Goal: Information Seeking & Learning: Learn about a topic

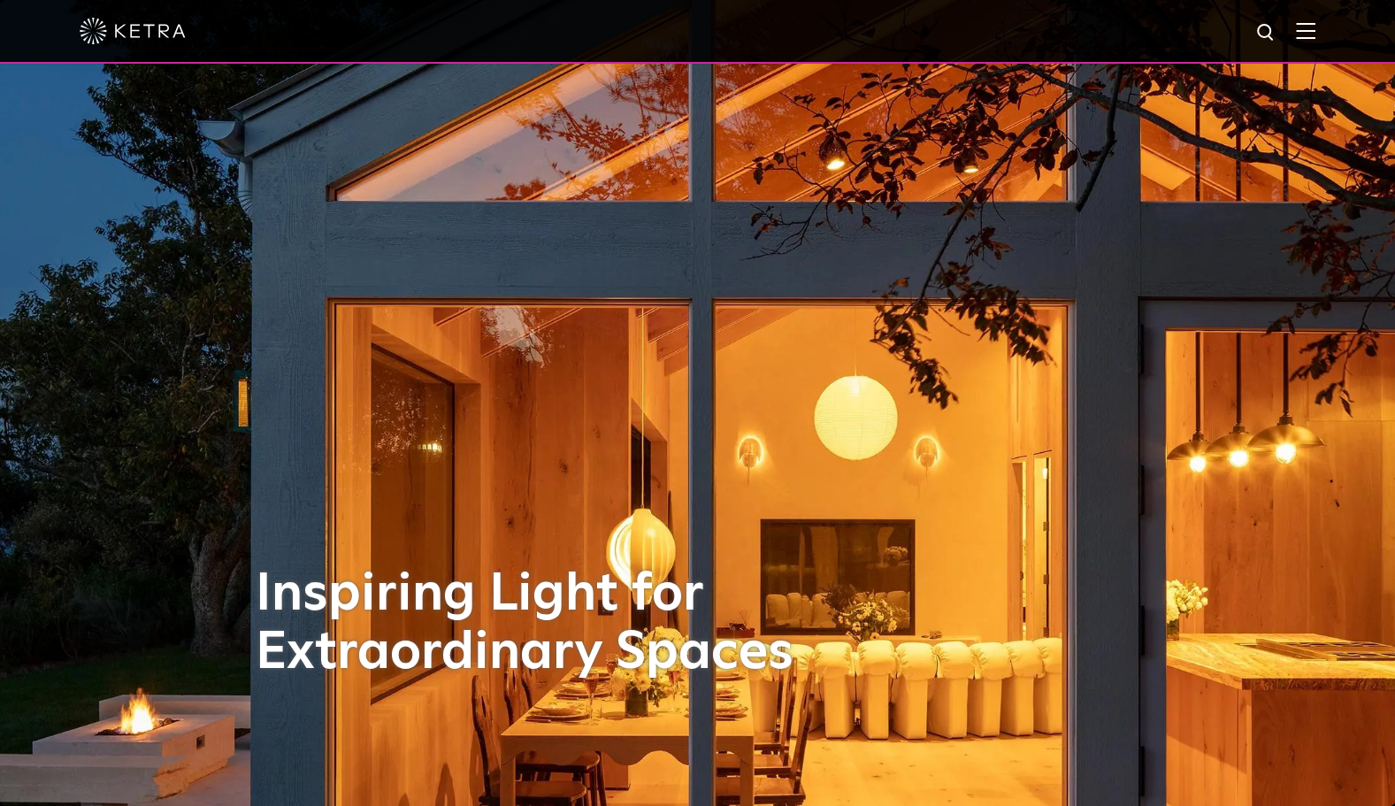
click at [1316, 42] on div at bounding box center [698, 31] width 1236 height 62
click at [1316, 32] on img at bounding box center [1305, 30] width 19 height 17
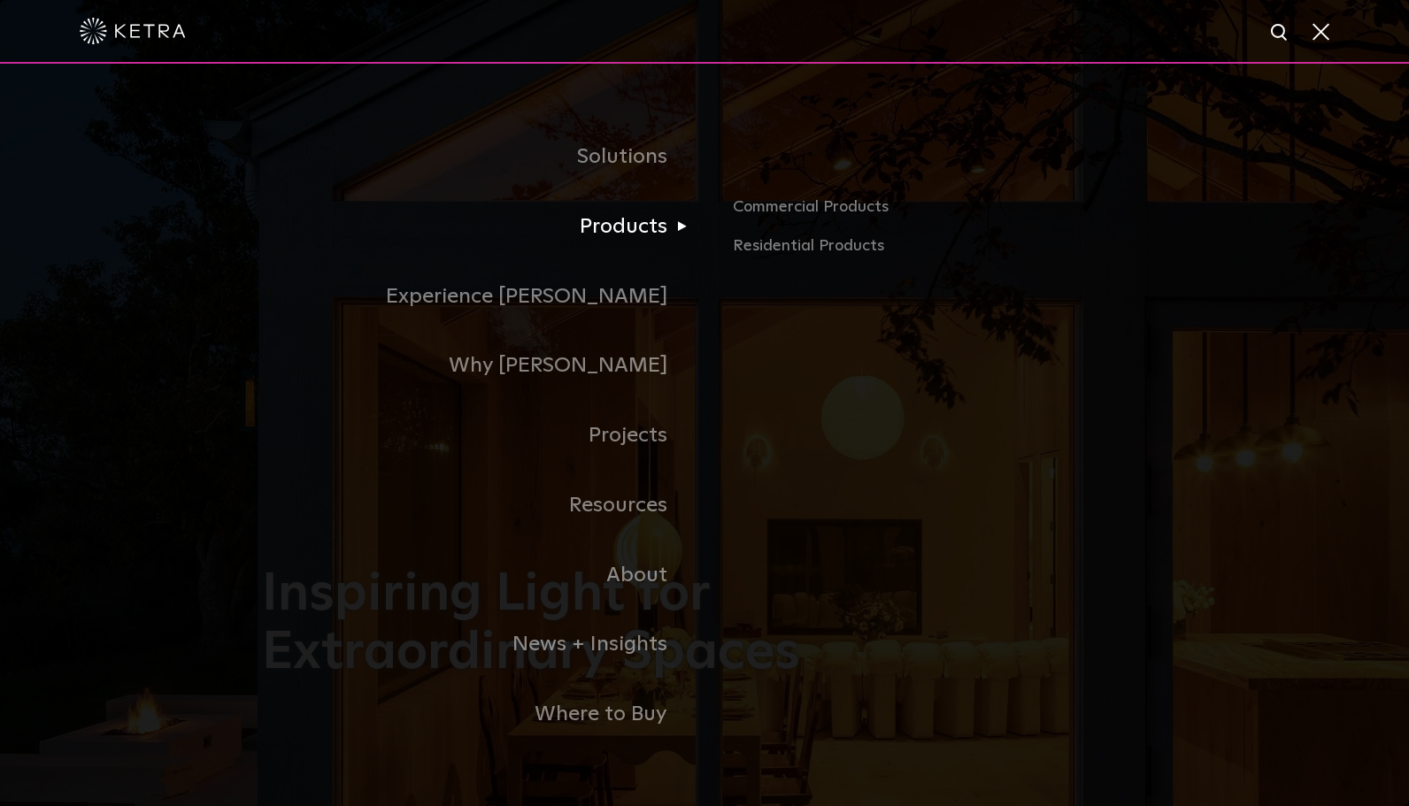
click at [638, 235] on link "Products" at bounding box center [483, 227] width 442 height 70
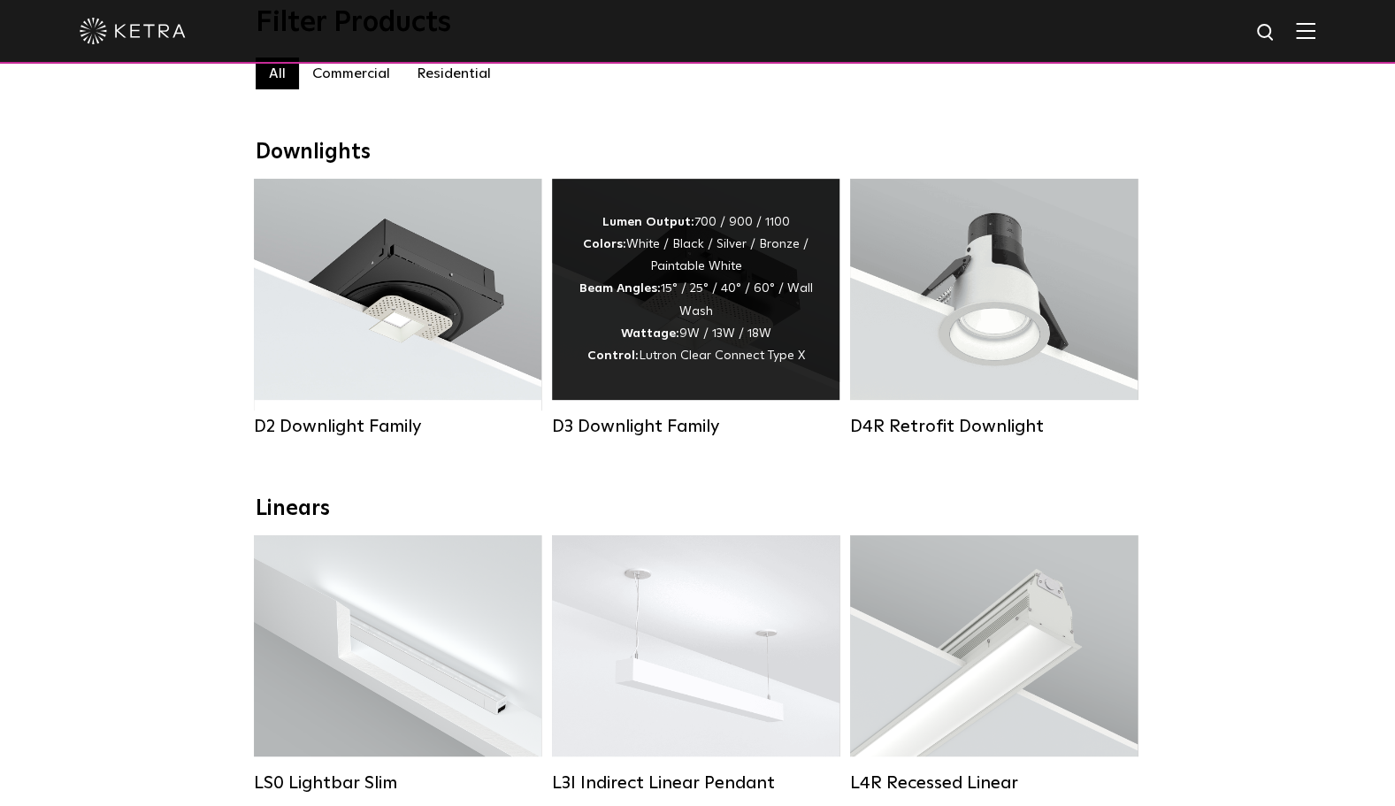
scroll to position [265, 0]
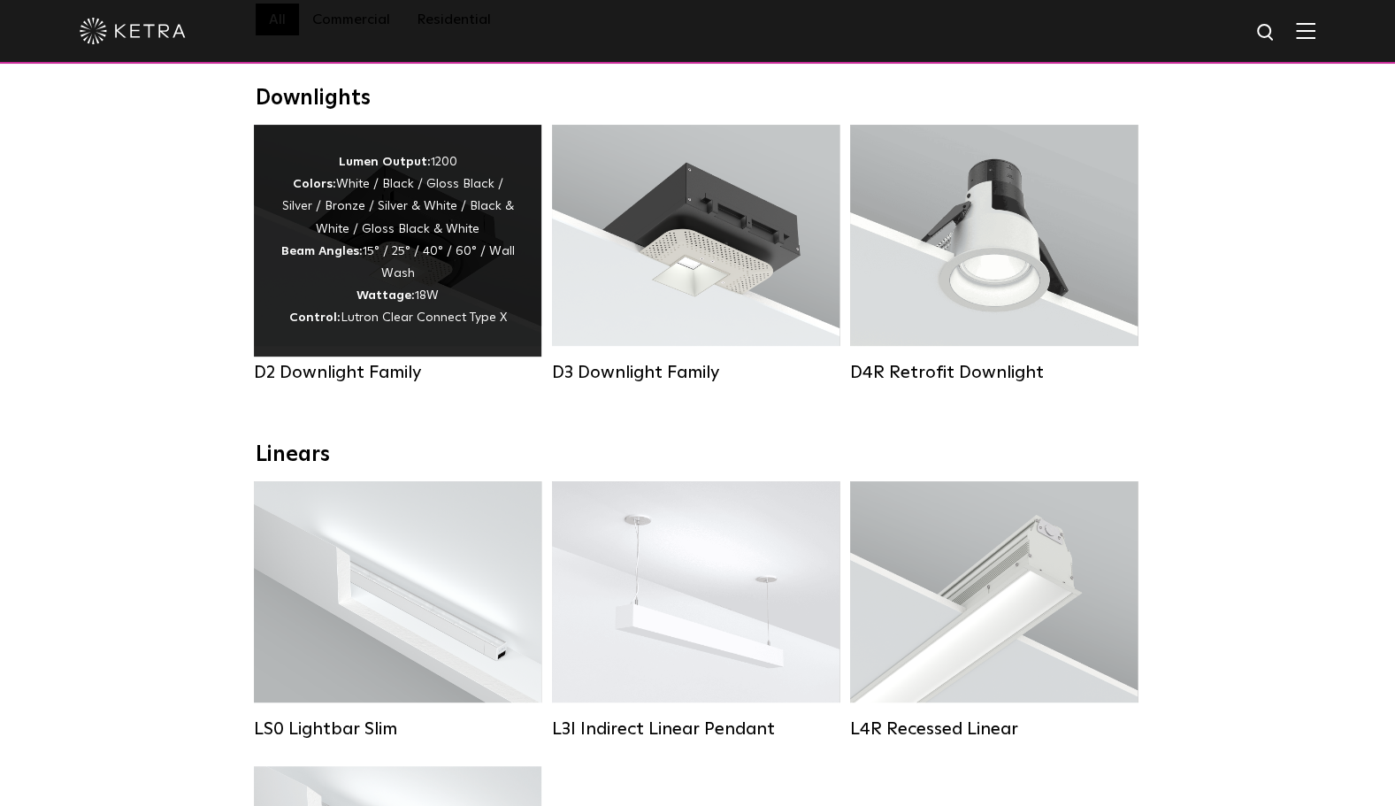
click at [398, 274] on div "Lumen Output: 1200 Colors: White / Black / Gloss Black / Silver / Bronze / Silv…" at bounding box center [398, 240] width 234 height 179
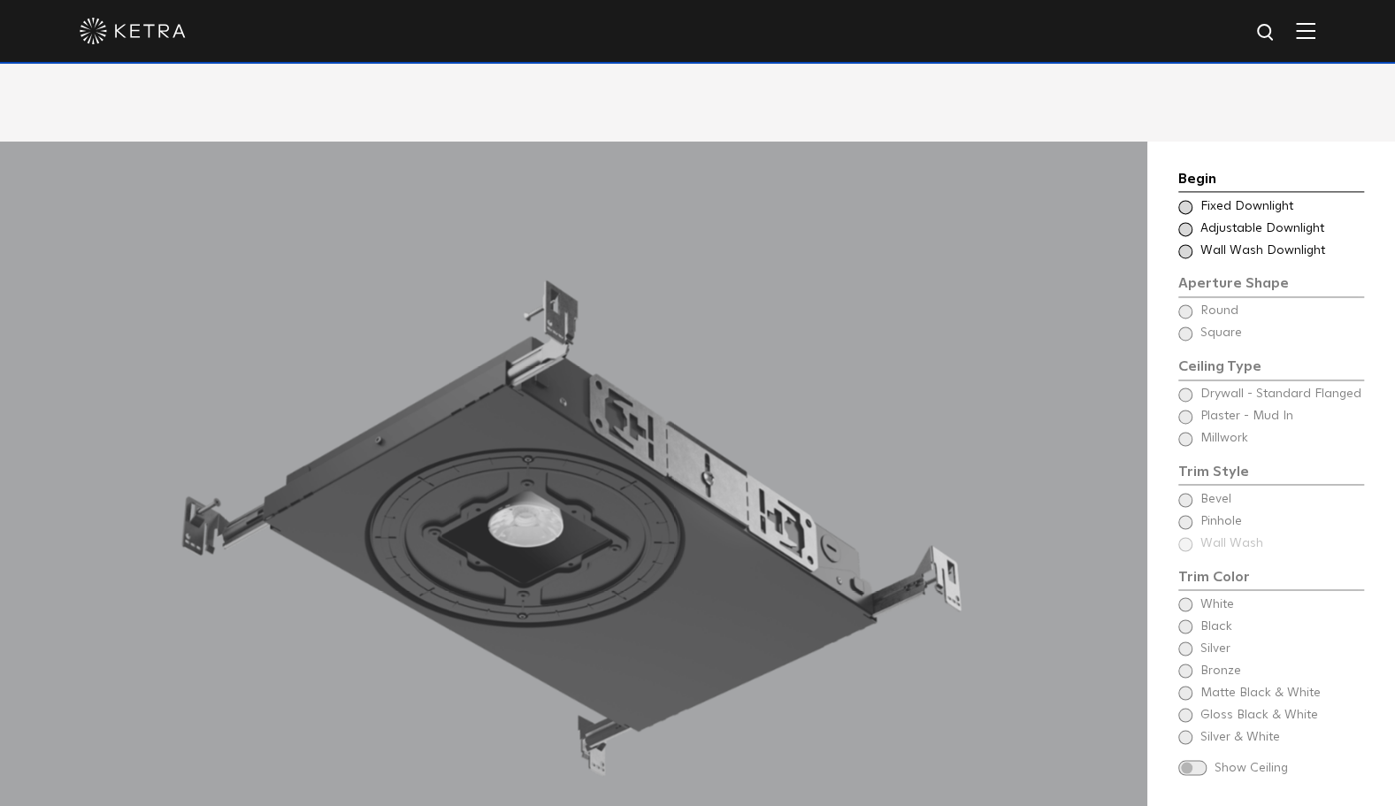
scroll to position [1681, 0]
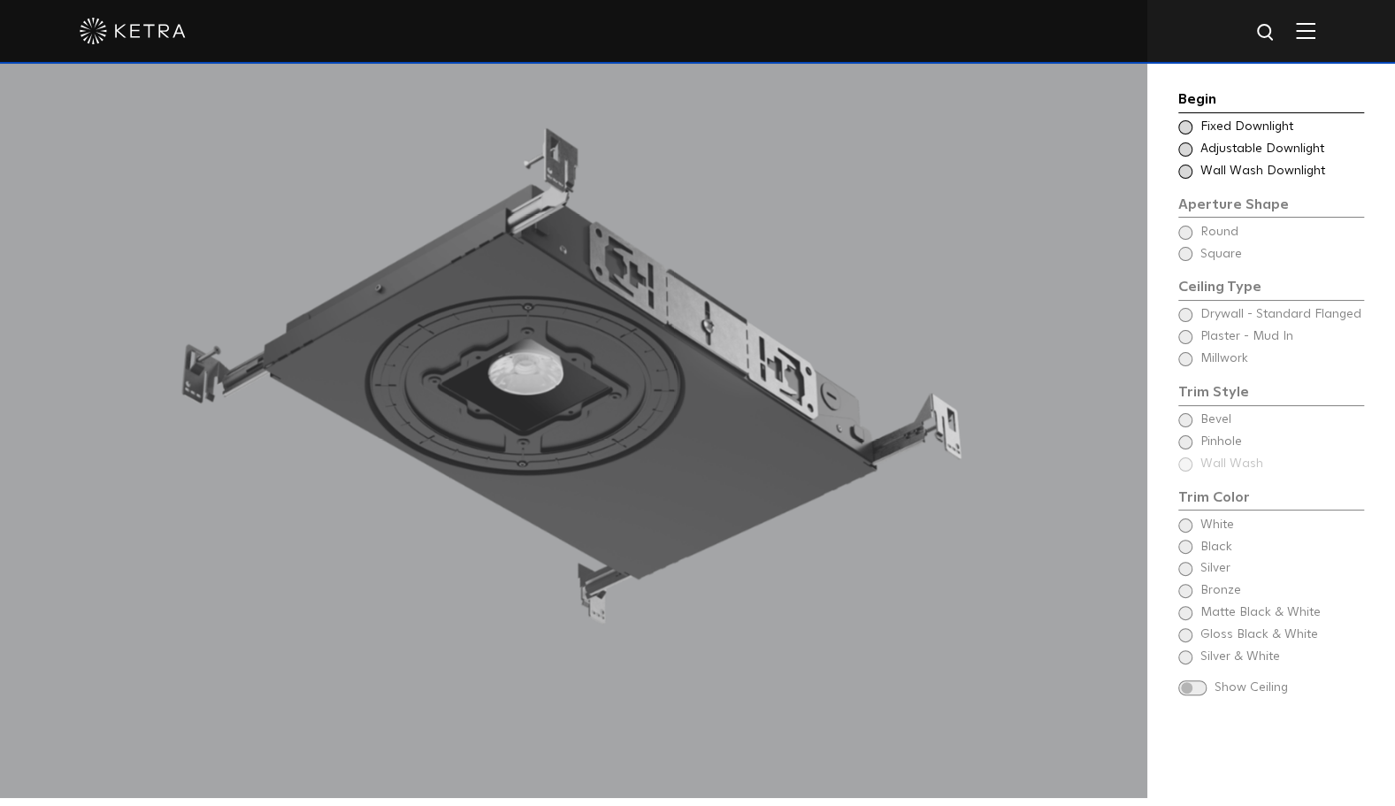
click at [1187, 133] on div "Choose Aperture Shape Fixed Downlight" at bounding box center [1272, 128] width 186 height 18
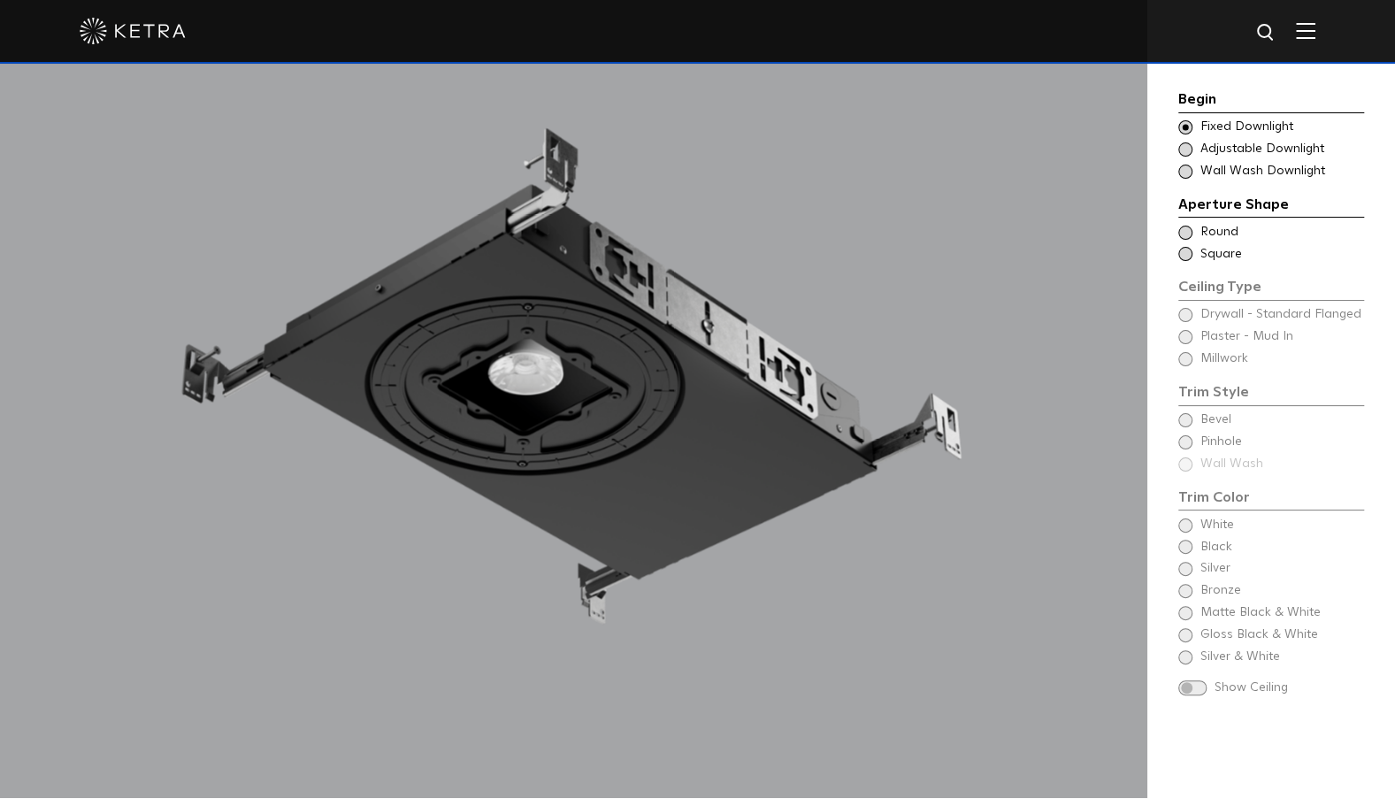
click at [1187, 149] on span at bounding box center [1186, 149] width 14 height 14
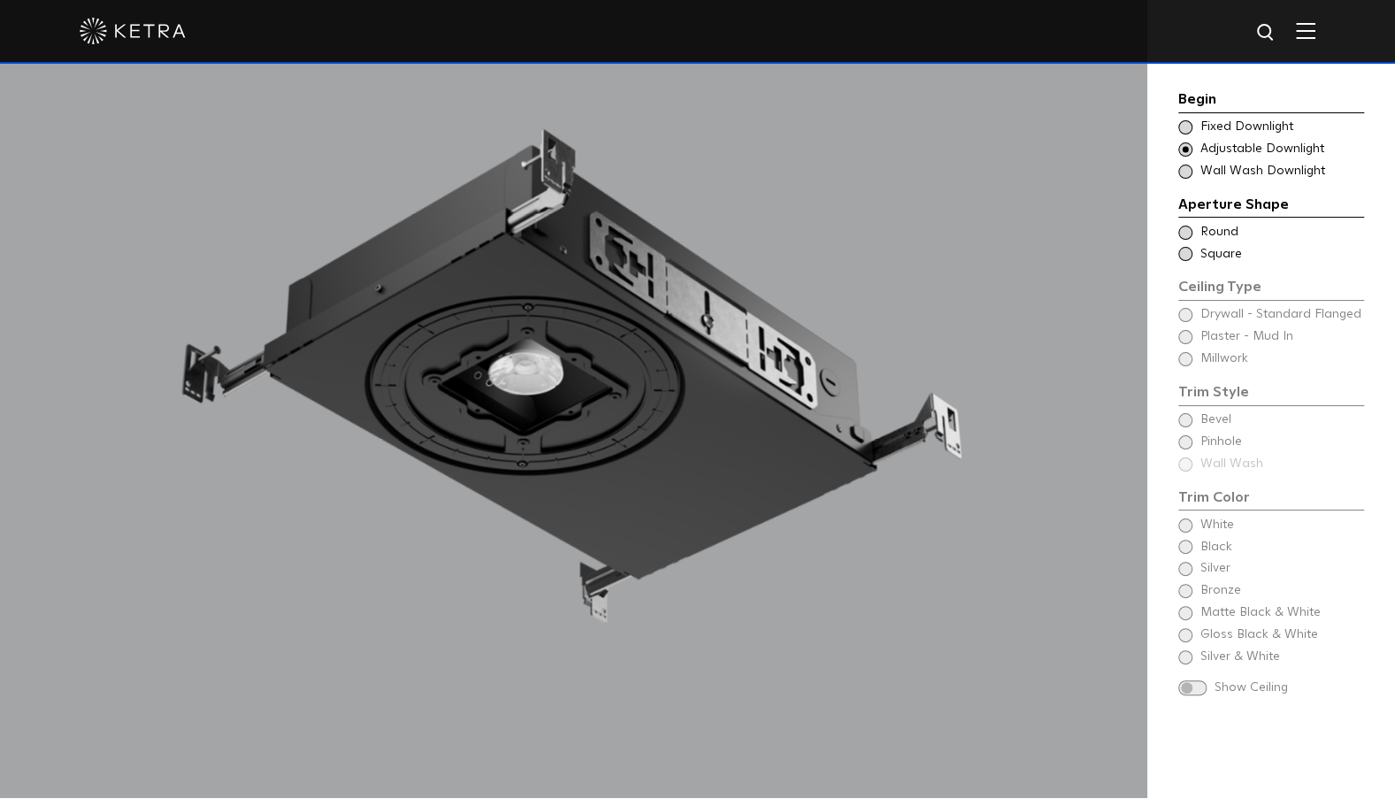
click at [1184, 170] on span at bounding box center [1186, 172] width 14 height 14
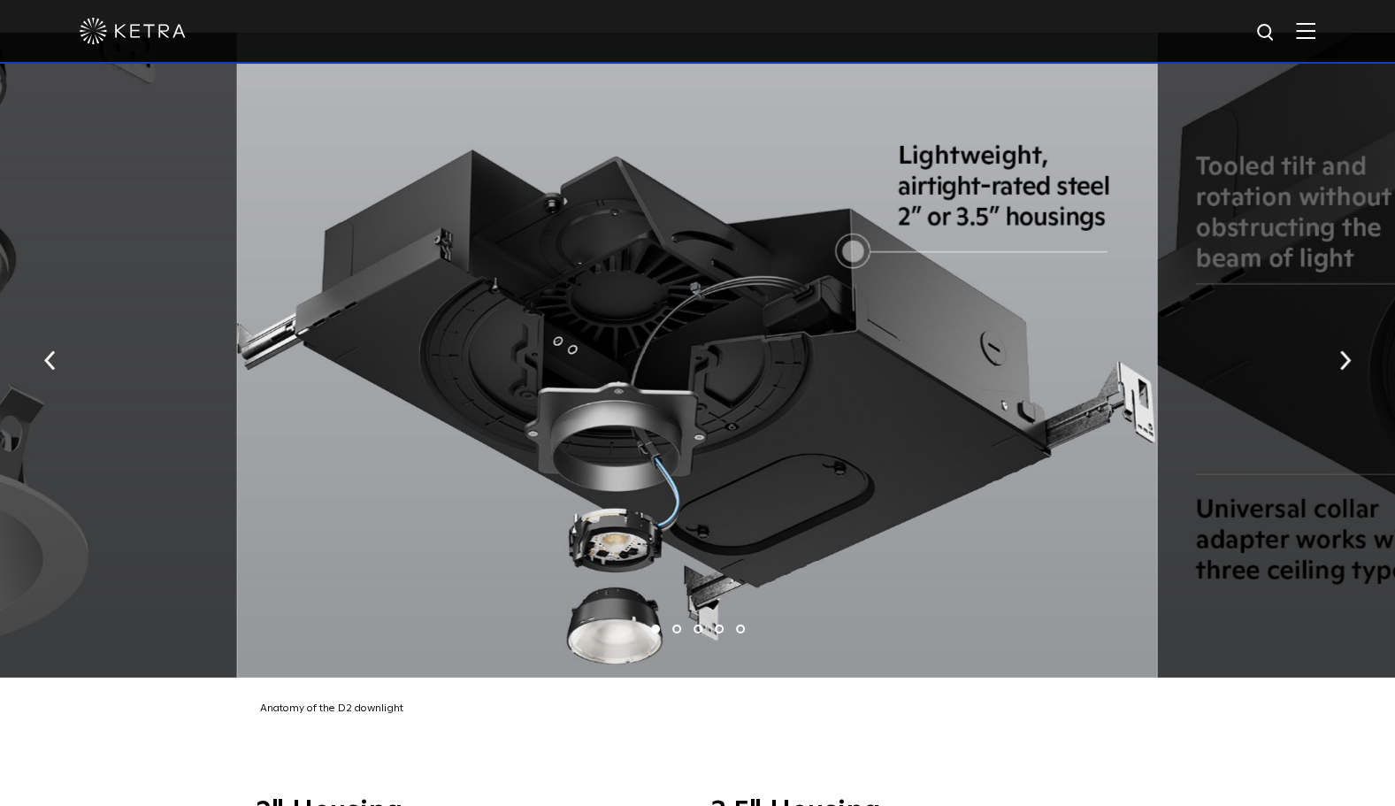
scroll to position [3186, 0]
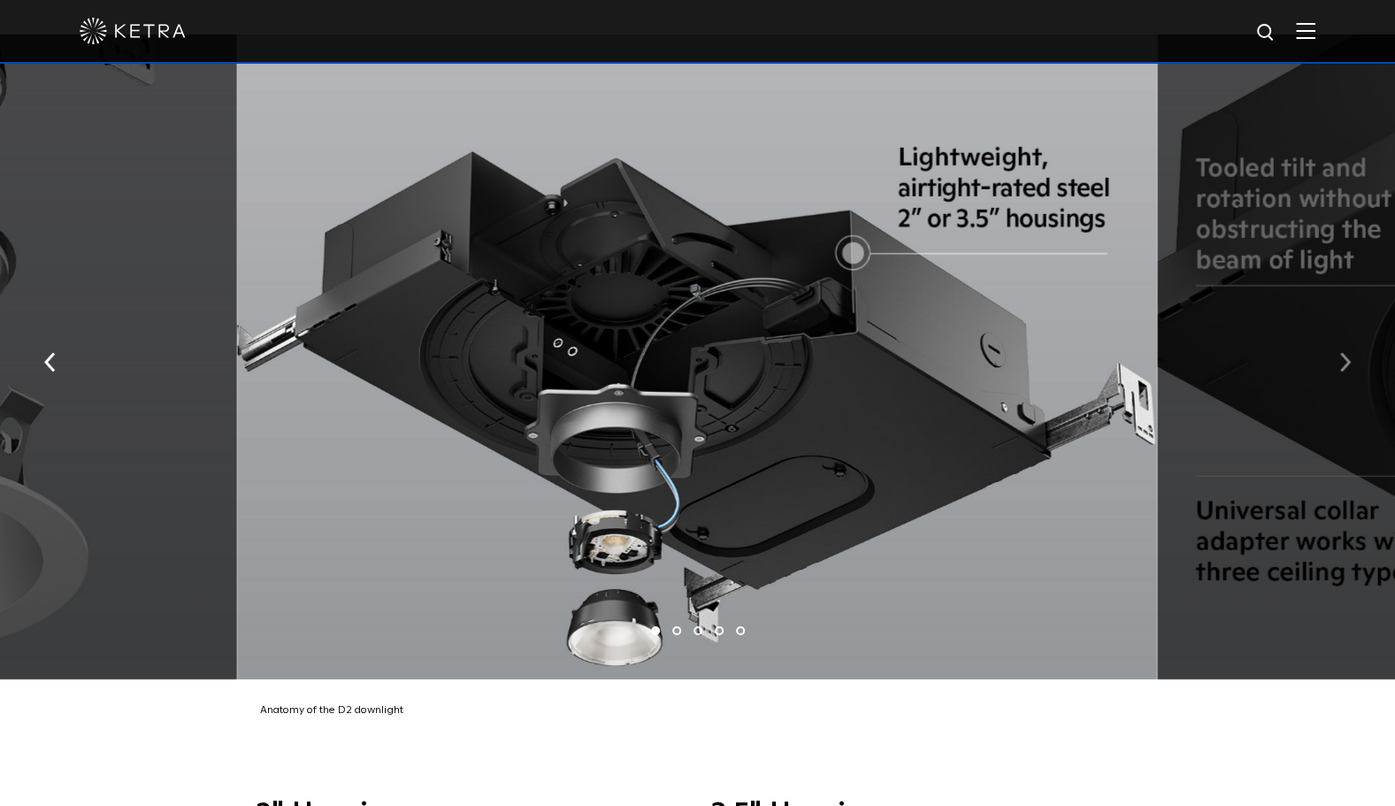
click at [1349, 353] on img "button" at bounding box center [1346, 362] width 12 height 19
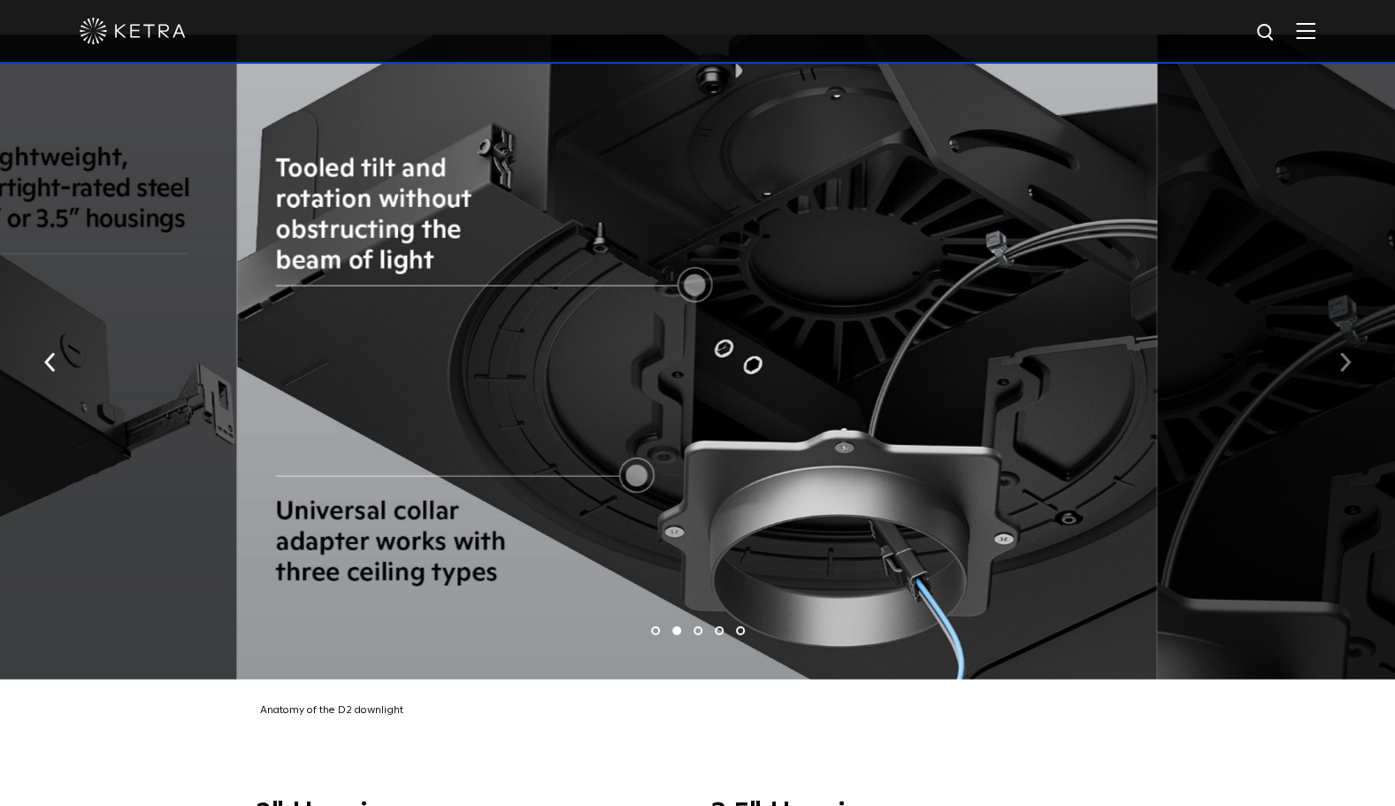
click at [1349, 353] on img "button" at bounding box center [1346, 362] width 12 height 19
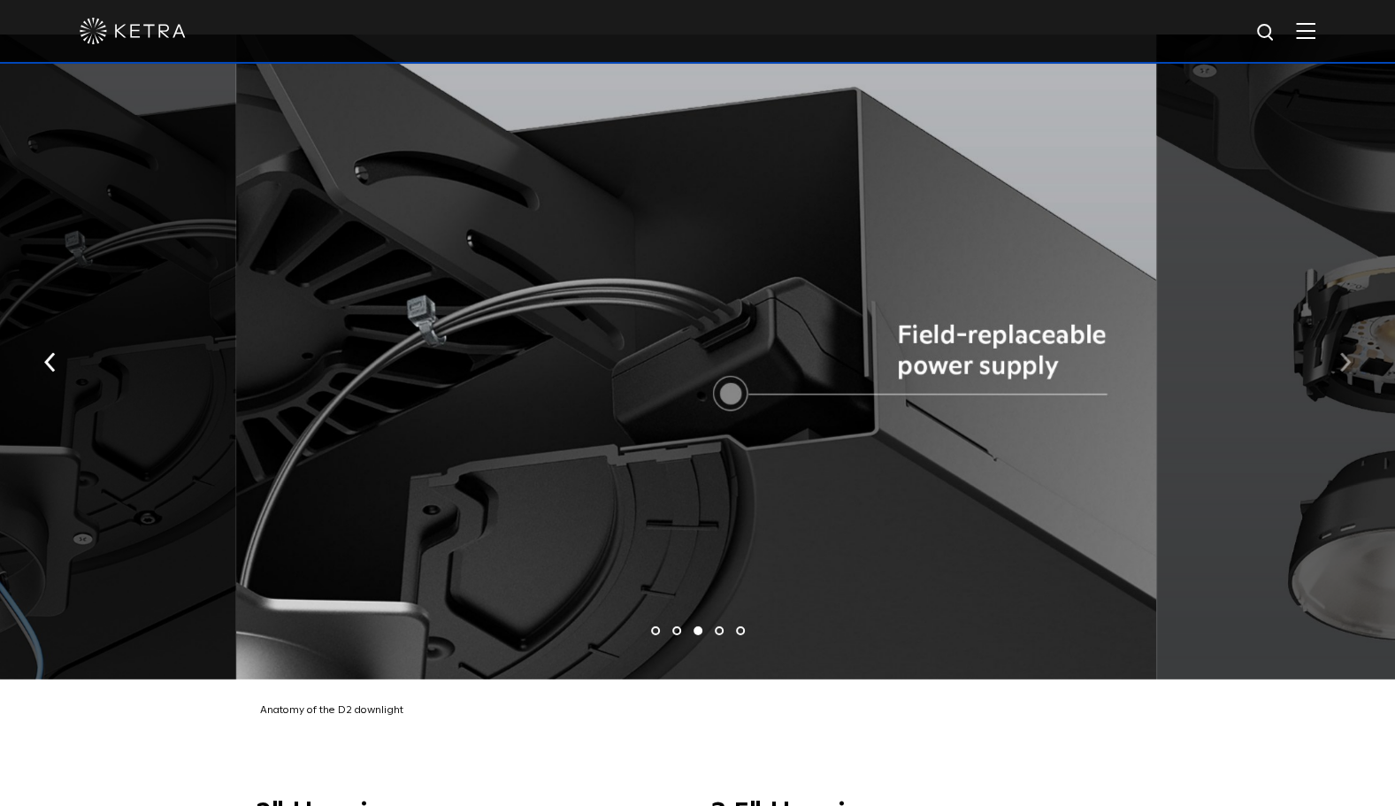
click at [1349, 353] on img "button" at bounding box center [1346, 362] width 12 height 19
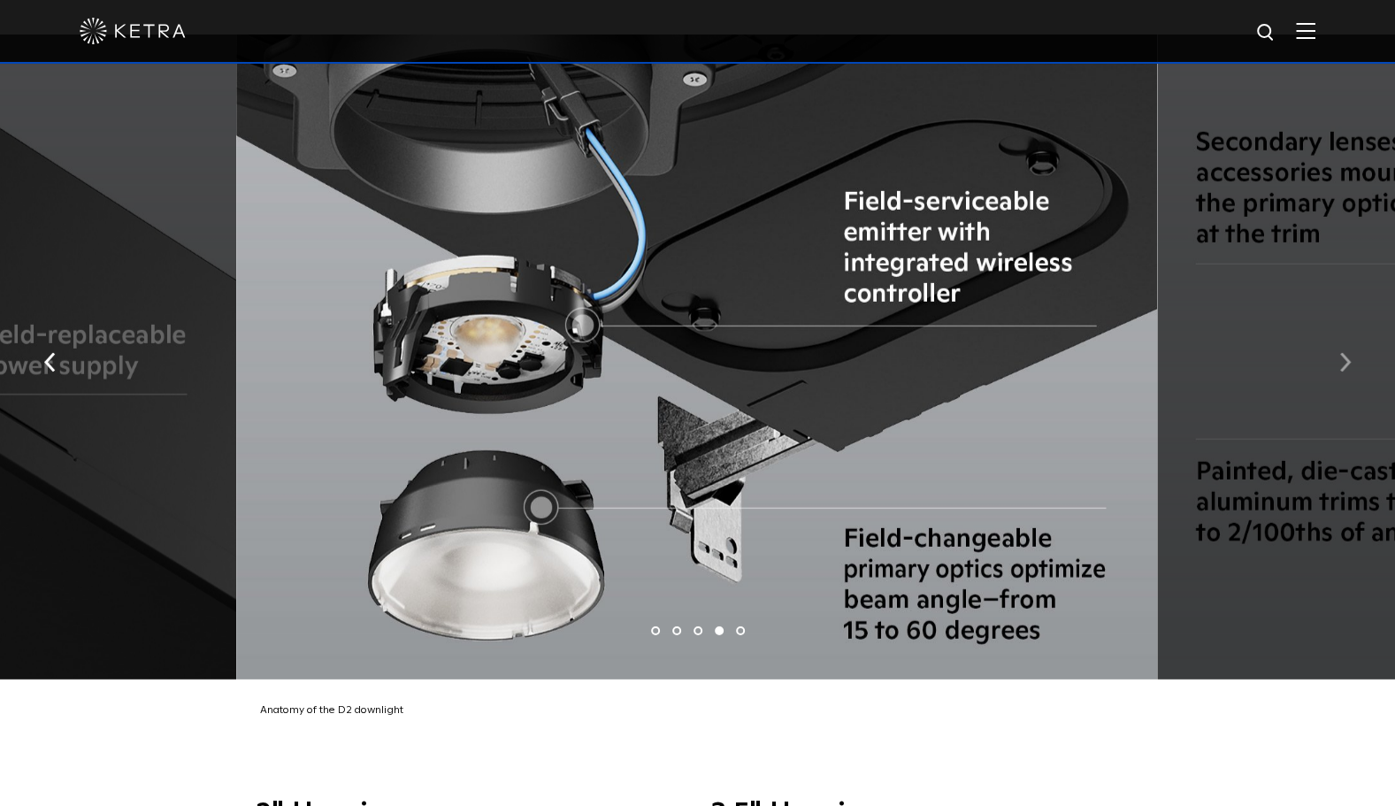
click at [1349, 353] on img "button" at bounding box center [1346, 362] width 12 height 19
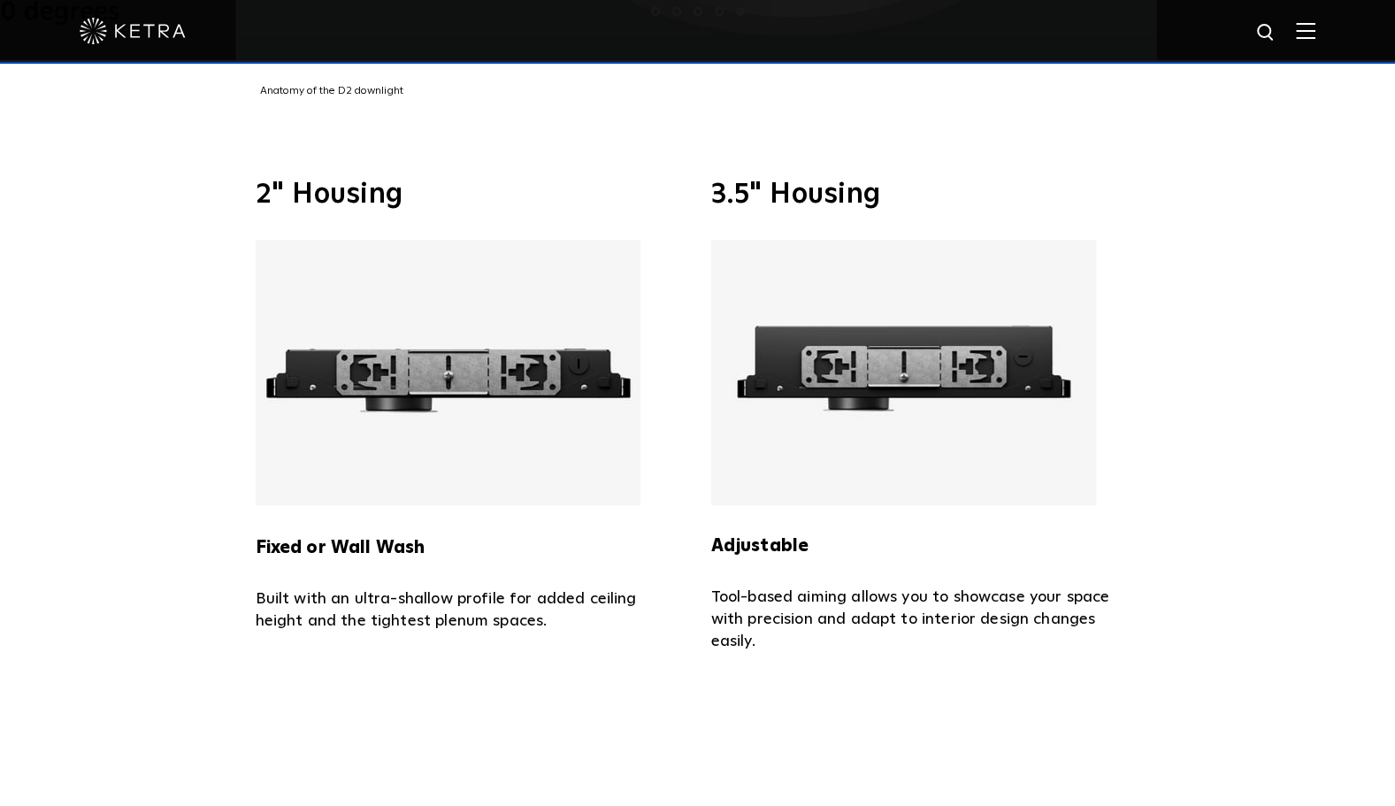
click at [1211, 425] on div "2" Housing Fixed or Wall Wash Built with an ultra-shallow profile for added cei…" at bounding box center [697, 417] width 1395 height 632
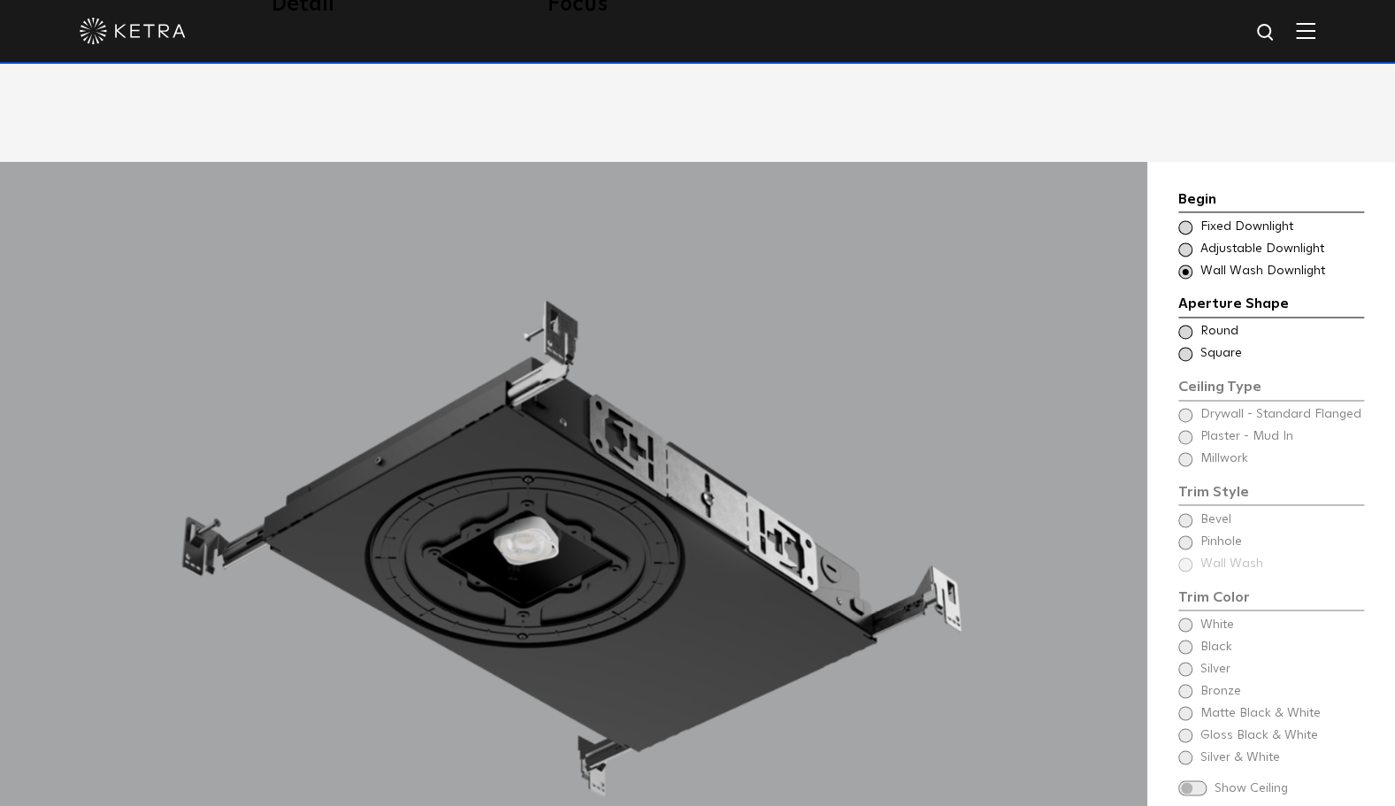
scroll to position [1504, 0]
